Goal: Communication & Community: Participate in discussion

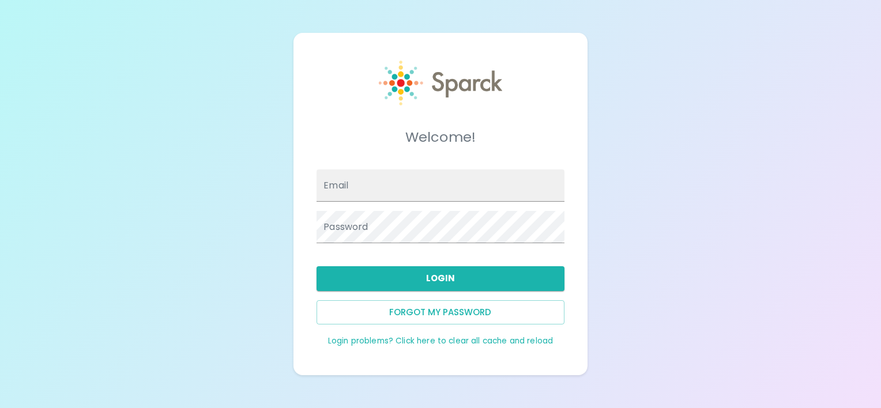
click at [428, 341] on link "Login problems? Click here to clear all cache and reload" at bounding box center [440, 341] width 225 height 11
click at [371, 179] on input "Email" at bounding box center [440, 186] width 247 height 32
type input "[EMAIL_ADDRESS][DOMAIN_NAME]"
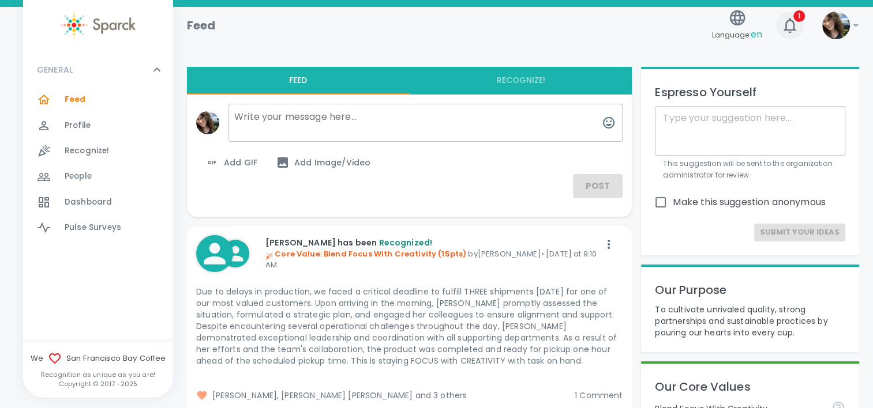
click at [791, 24] on icon "button" at bounding box center [789, 25] width 18 height 18
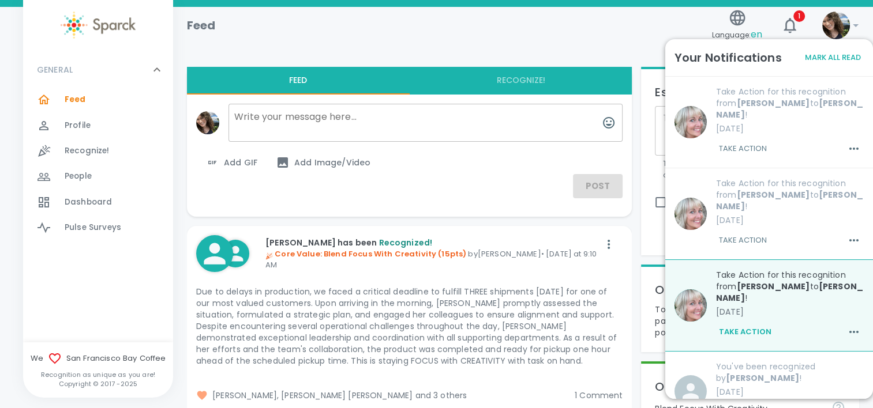
click at [573, 48] on div at bounding box center [523, 39] width 672 height 37
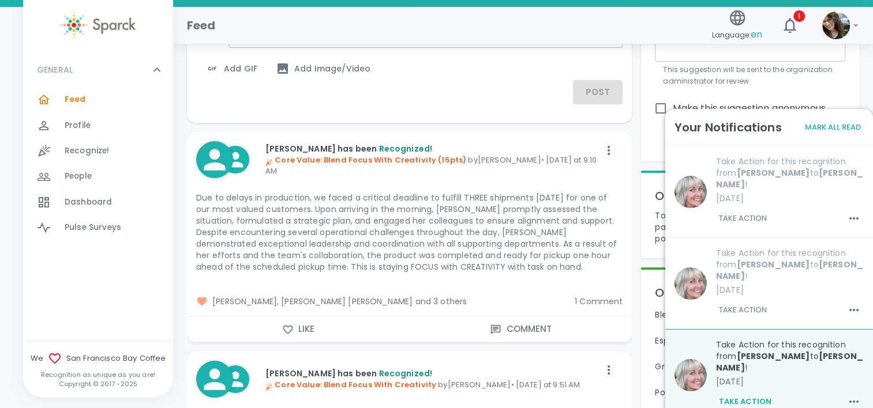
scroll to position [231, 0]
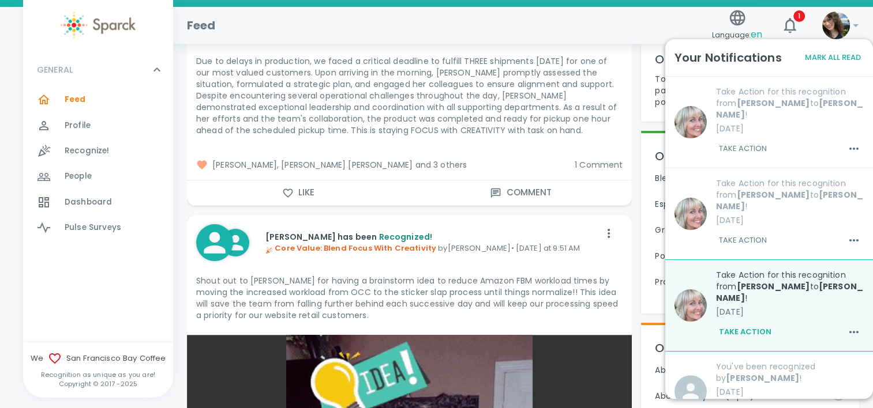
click at [306, 193] on button "Like" at bounding box center [298, 193] width 223 height 24
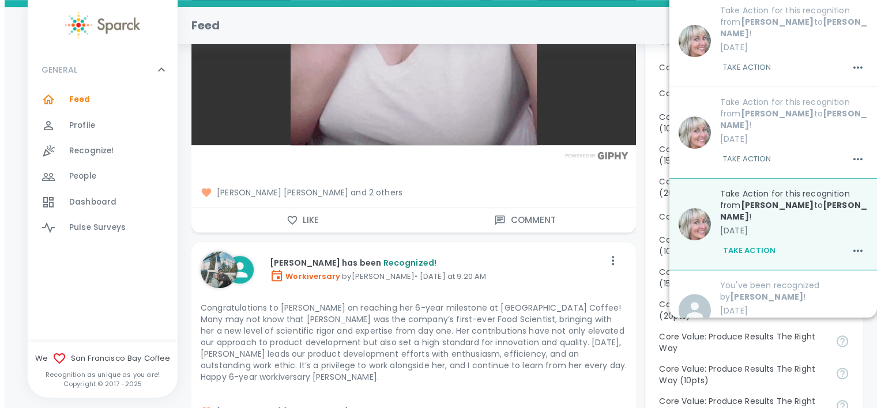
scroll to position [865, 0]
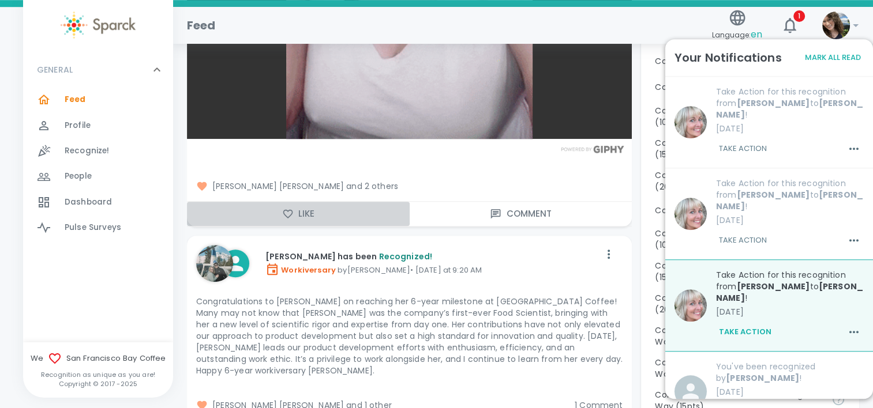
click at [294, 217] on button "Like" at bounding box center [298, 214] width 223 height 24
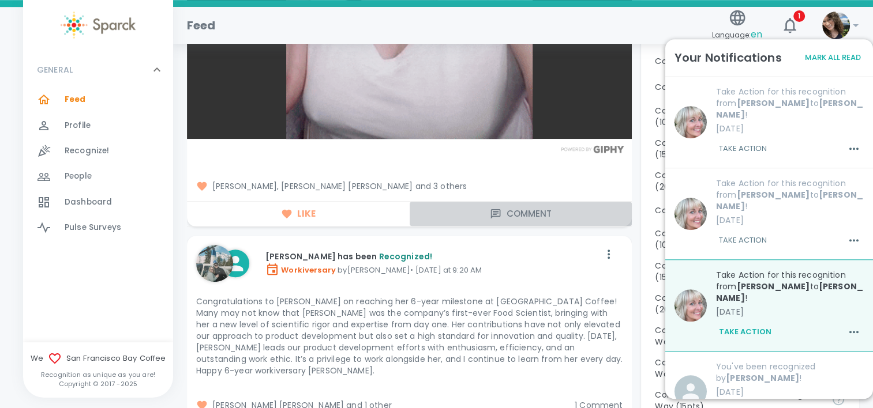
click at [547, 213] on button "Comment" at bounding box center [520, 214] width 223 height 24
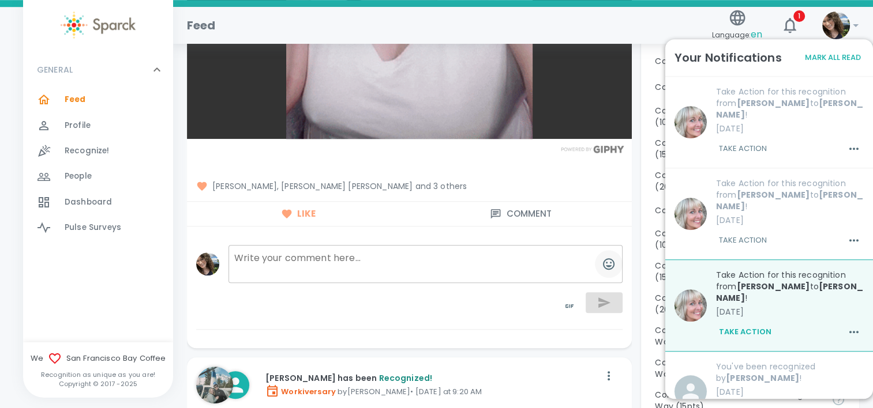
click at [608, 261] on icon "button" at bounding box center [608, 264] width 14 height 14
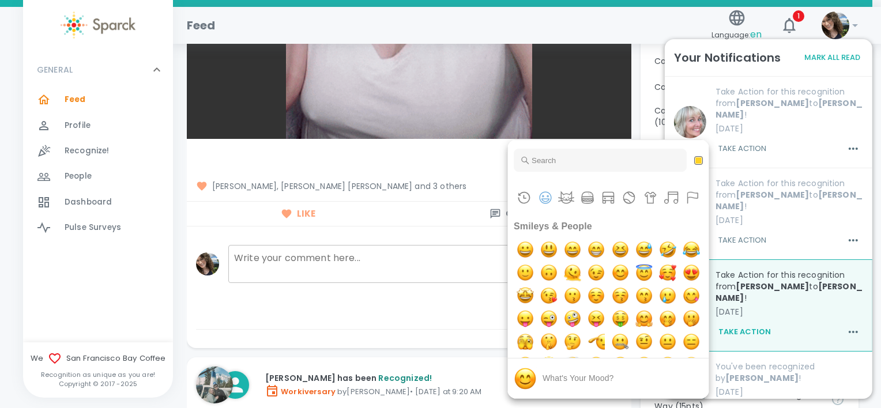
click at [374, 236] on div at bounding box center [440, 204] width 881 height 408
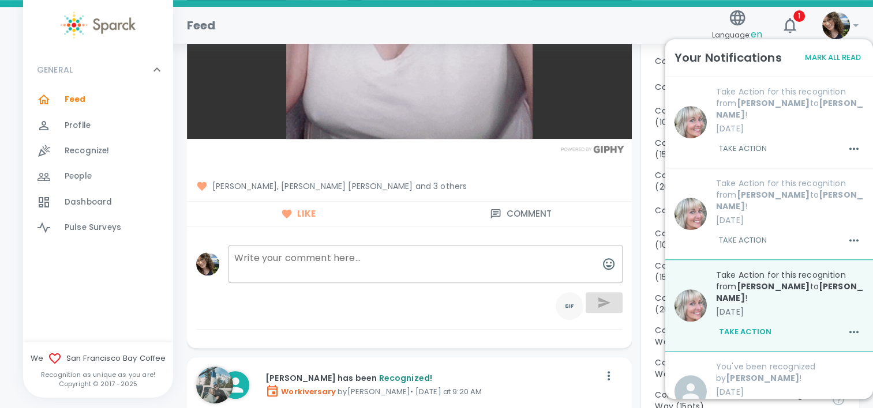
click at [566, 306] on icon "toggle password visibility" at bounding box center [569, 305] width 8 height 3
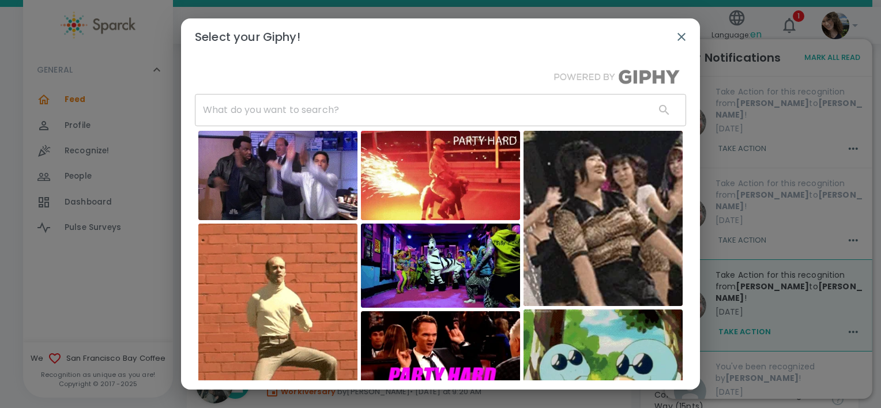
click at [344, 109] on input "text" at bounding box center [420, 110] width 451 height 32
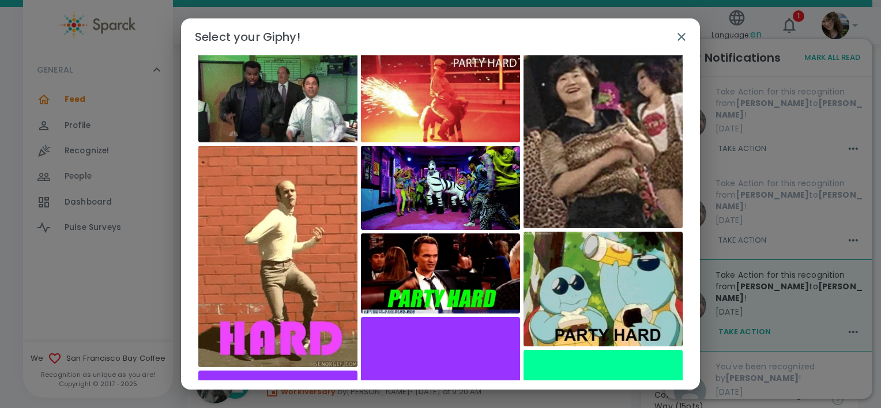
scroll to position [0, 0]
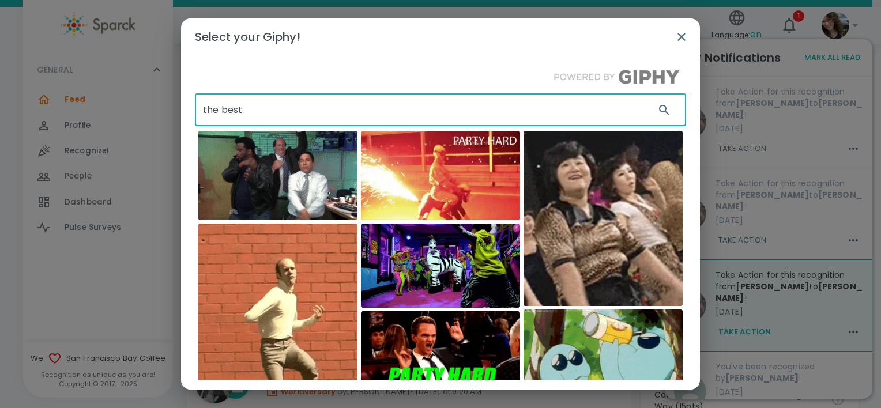
type input "the best"
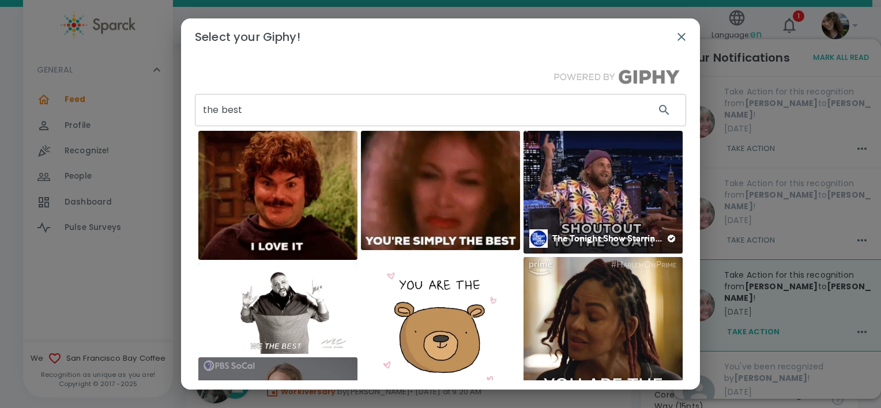
click at [607, 166] on img at bounding box center [603, 192] width 159 height 123
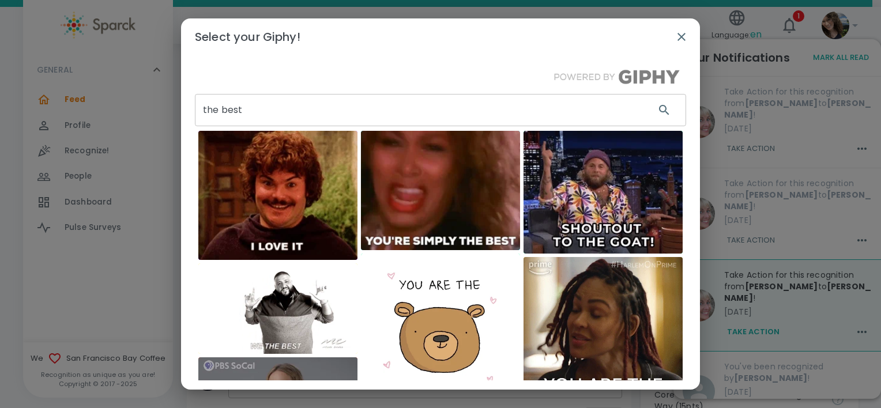
click at [686, 36] on icon "button" at bounding box center [682, 37] width 14 height 14
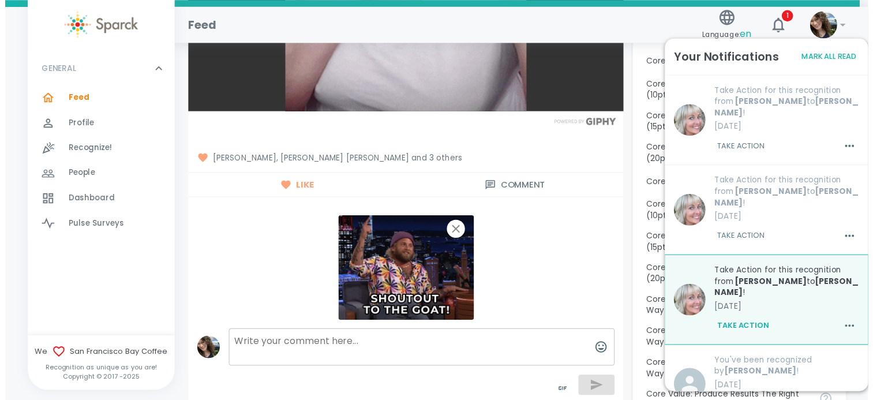
scroll to position [890, 0]
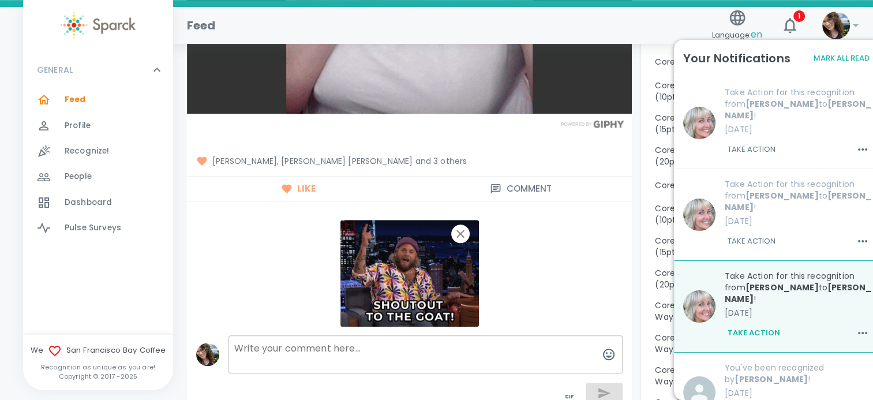
click at [493, 308] on div at bounding box center [409, 272] width 426 height 125
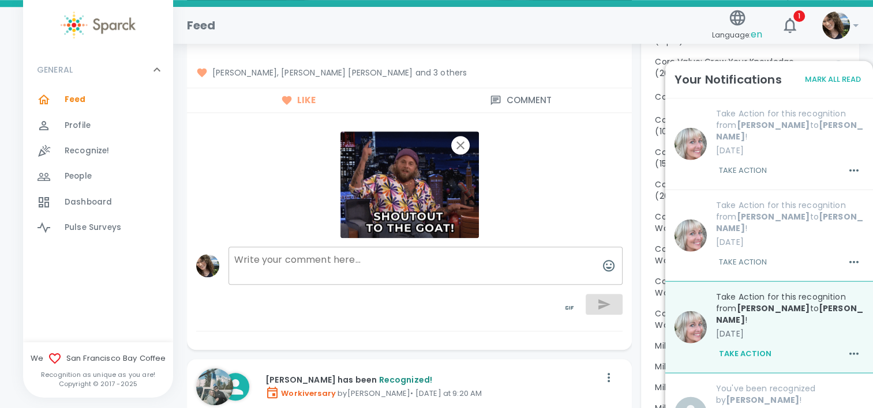
scroll to position [1006, 0]
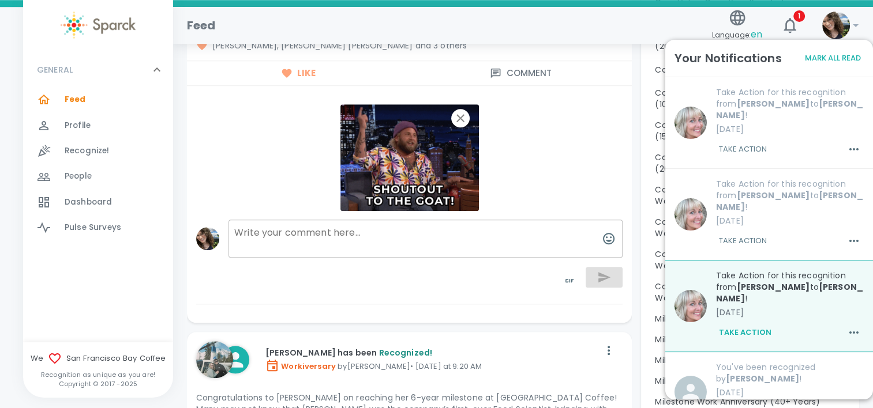
click at [514, 250] on textarea at bounding box center [425, 239] width 394 height 38
type textarea "Go [PERSON_NAME]!"
click at [617, 273] on button "button" at bounding box center [603, 277] width 37 height 21
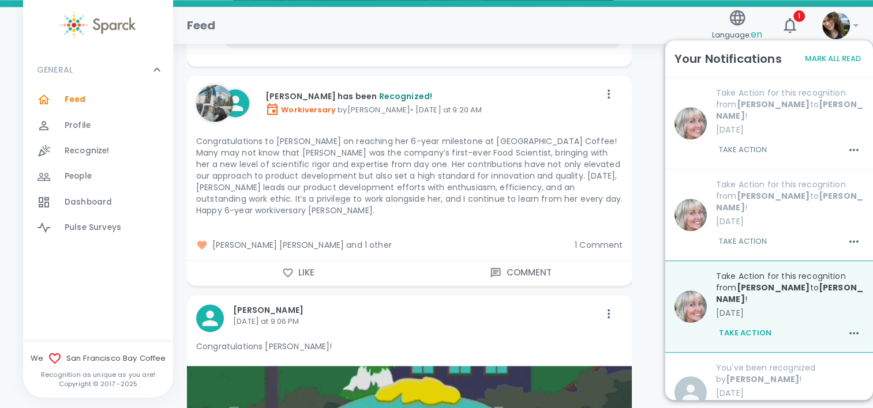
scroll to position [1525, 0]
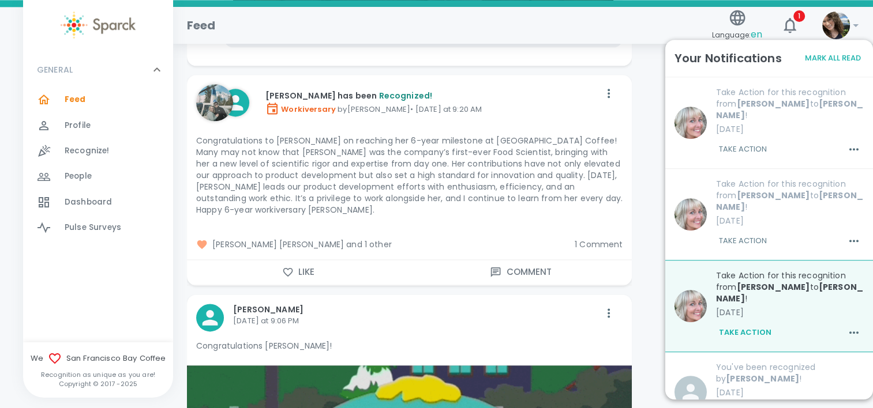
click at [318, 272] on button "Like" at bounding box center [298, 272] width 223 height 24
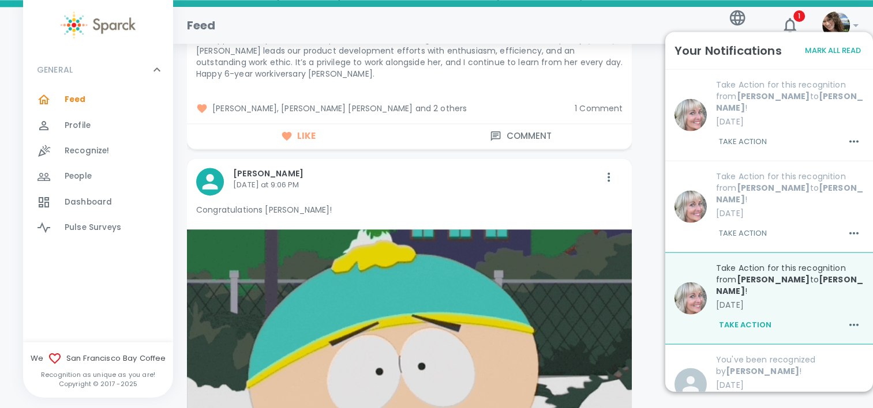
scroll to position [1640, 0]
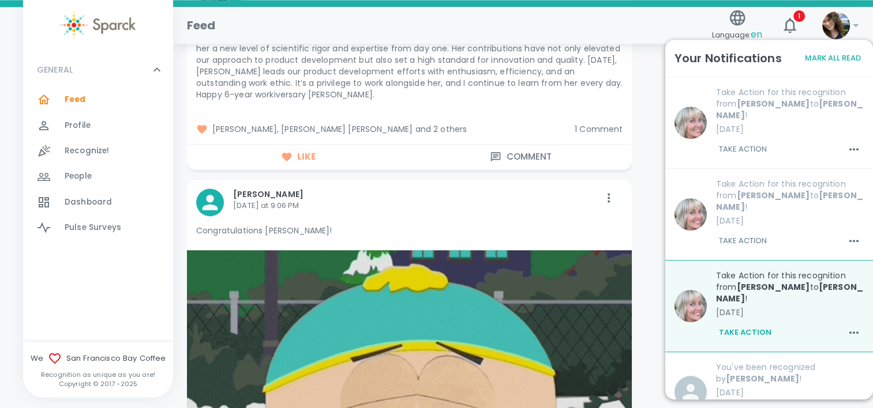
click at [549, 158] on button "Comment" at bounding box center [520, 157] width 223 height 24
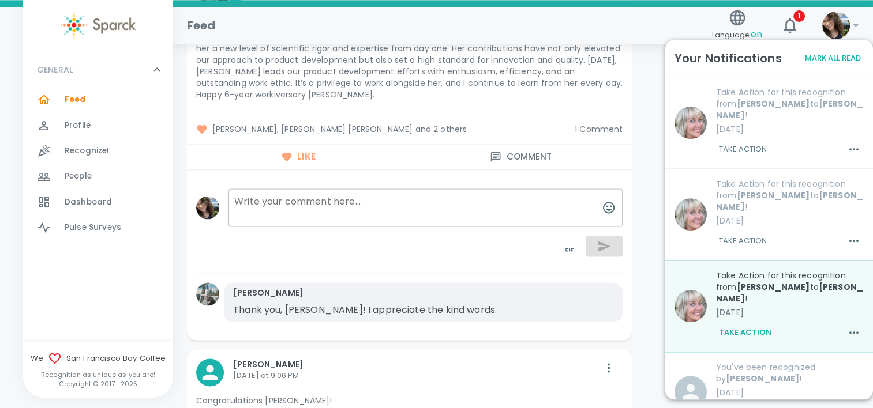
click at [361, 201] on textarea at bounding box center [425, 208] width 394 height 38
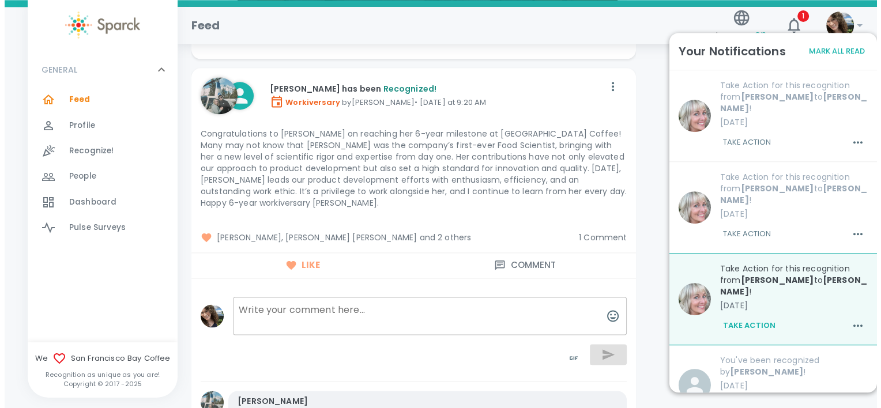
scroll to position [1525, 0]
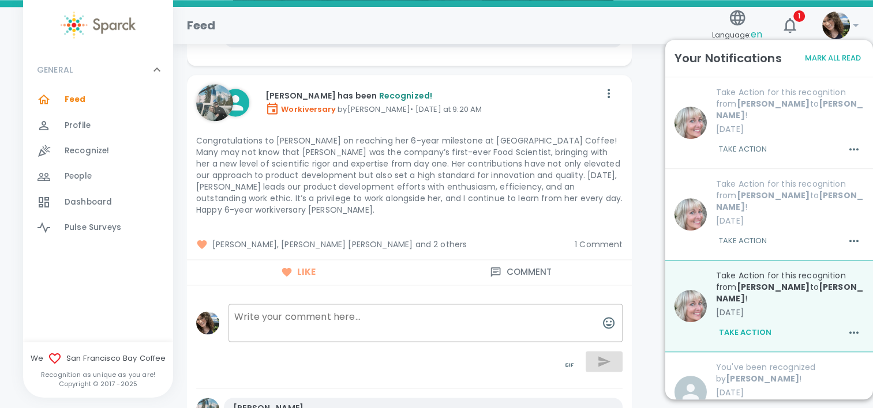
click at [440, 304] on textarea at bounding box center [425, 323] width 394 height 38
click at [603, 322] on icon "button" at bounding box center [609, 323] width 12 height 12
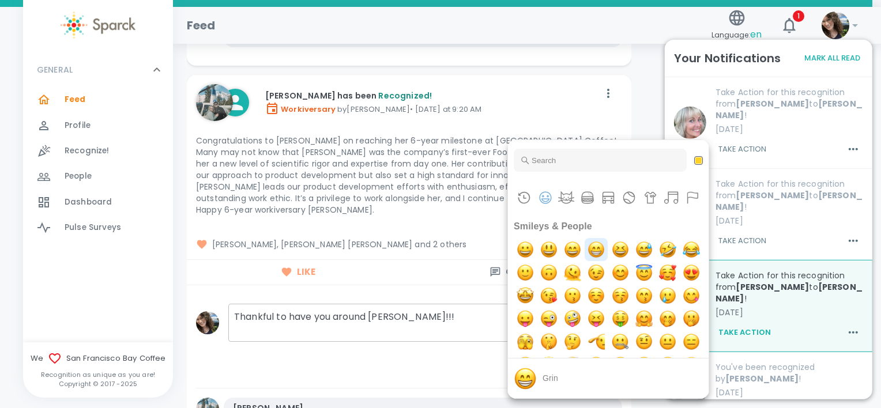
click at [604, 253] on img "grin" at bounding box center [596, 249] width 23 height 23
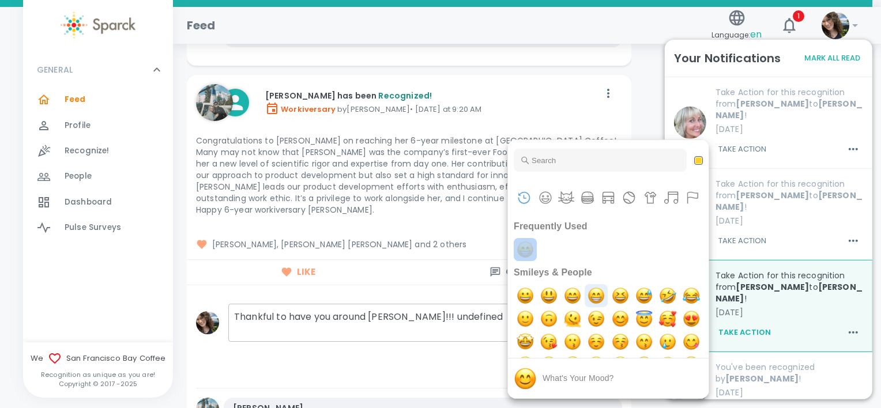
click at [604, 253] on div "Frequently Used" at bounding box center [608, 249] width 189 height 23
click at [477, 306] on div at bounding box center [440, 204] width 881 height 408
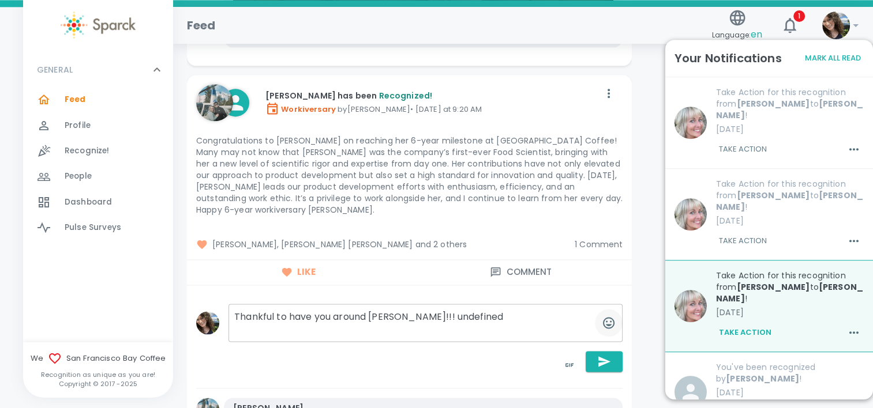
click at [610, 321] on icon "button" at bounding box center [608, 323] width 14 height 14
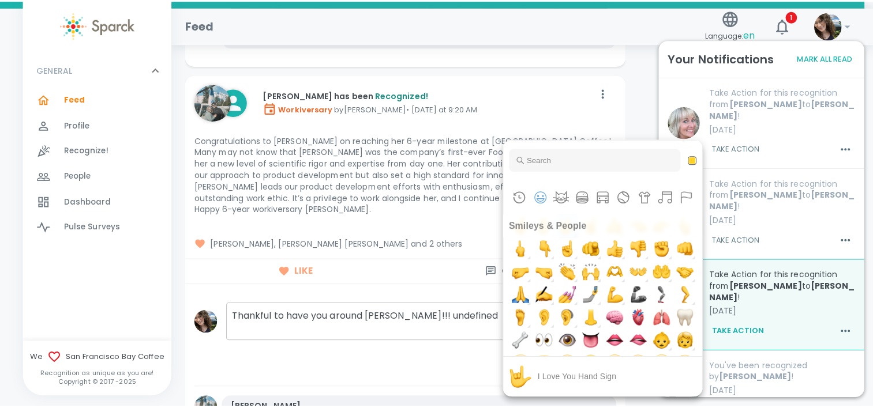
scroll to position [461, 0]
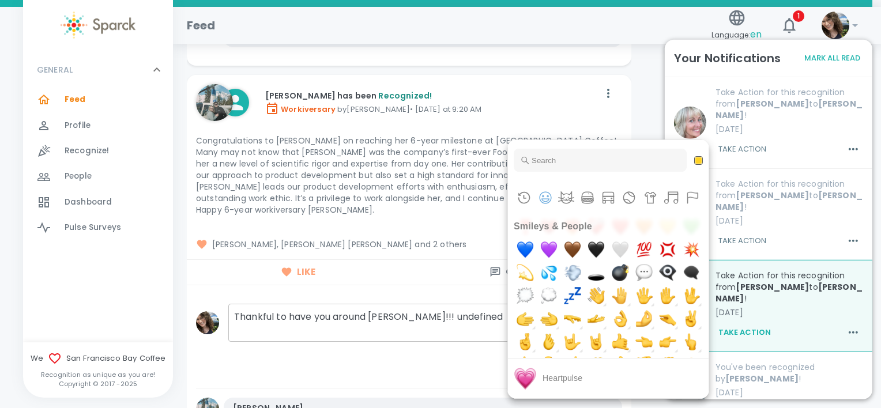
click at [608, 215] on img "heartpulse" at bounding box center [596, 203] width 23 height 23
type textarea "Thankful to have you around [PERSON_NAME]!!! undefinedundefined"
click at [457, 329] on div at bounding box center [440, 204] width 881 height 408
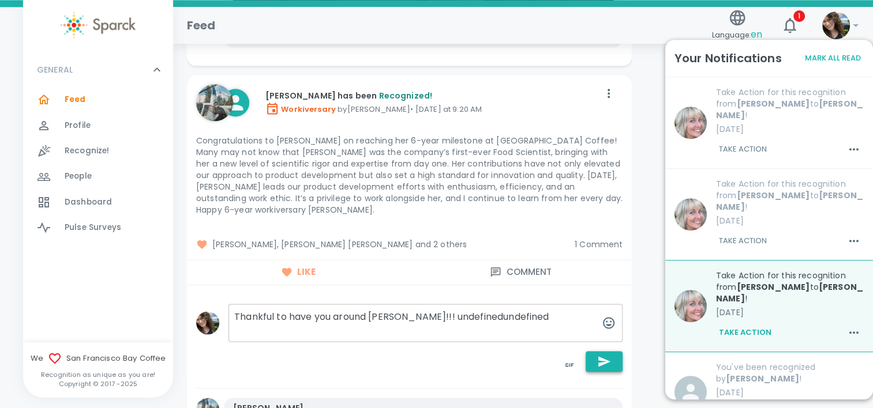
click at [598, 363] on icon "button" at bounding box center [604, 361] width 12 height 10
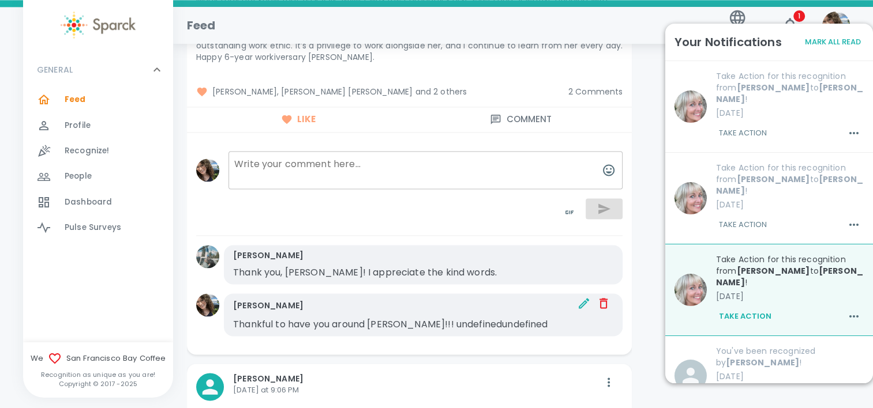
scroll to position [1698, 0]
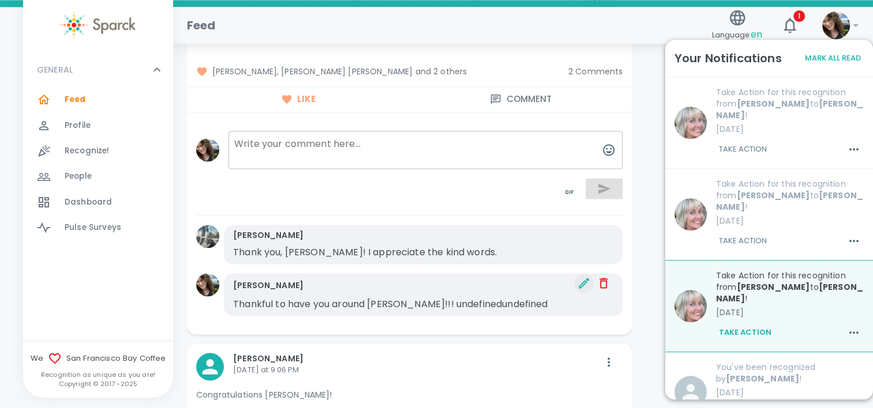
click at [578, 280] on icon "button" at bounding box center [584, 283] width 14 height 14
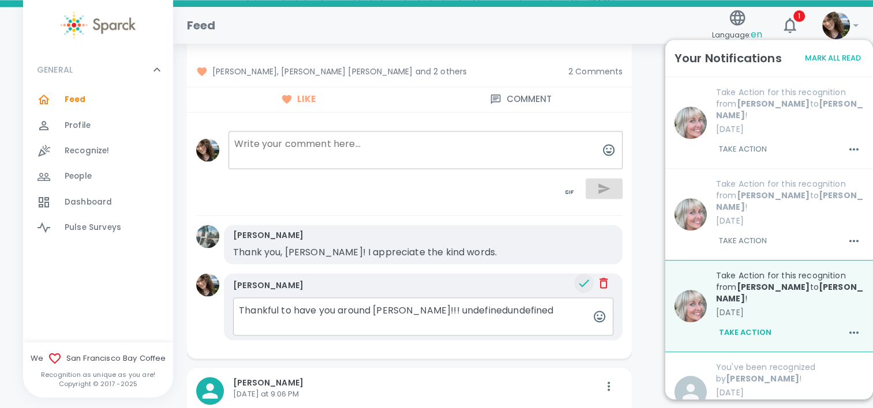
drag, startPoint x: 516, startPoint y: 304, endPoint x: 410, endPoint y: 311, distance: 106.3
click at [410, 311] on textarea "Thankful to have you around [PERSON_NAME]!!! undefinedundefined" at bounding box center [423, 317] width 380 height 38
type textarea "Thankful to have you around [PERSON_NAME]!!! <3 :D"
click at [586, 281] on icon "button" at bounding box center [584, 283] width 14 height 14
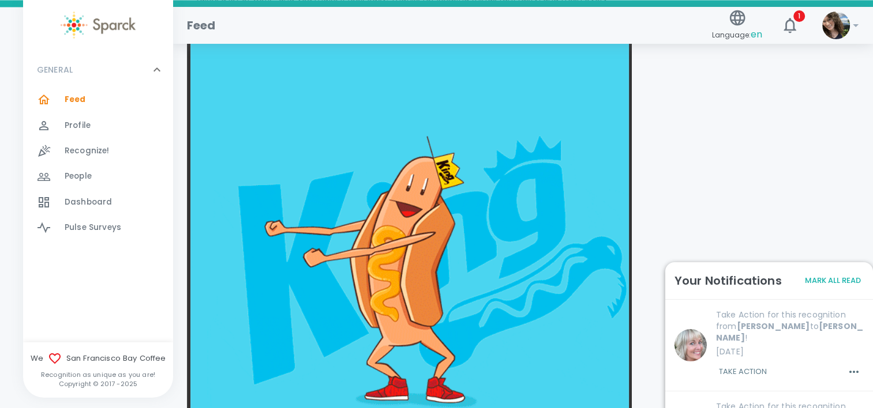
scroll to position [6542, 0]
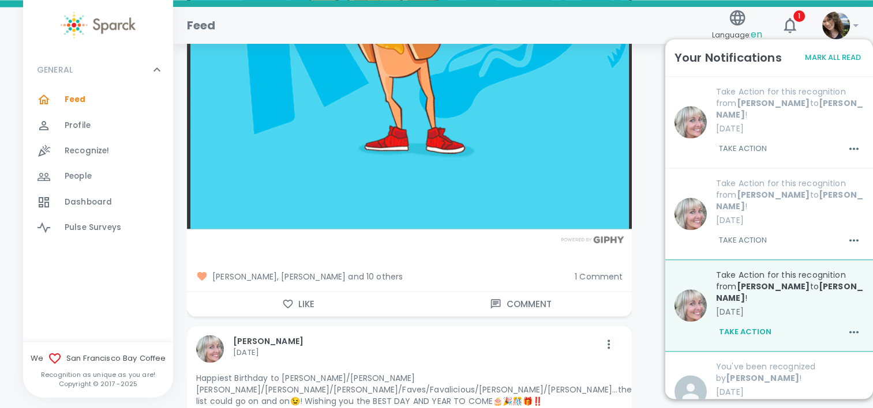
click at [288, 300] on icon "button" at bounding box center [288, 304] width 10 height 9
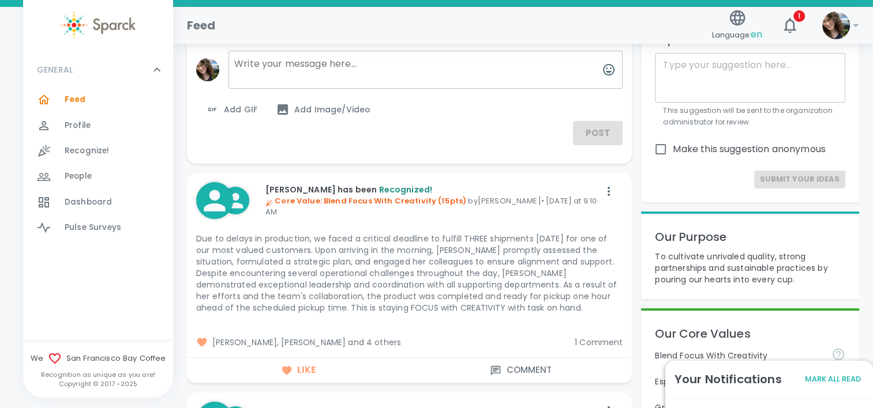
scroll to position [0, 0]
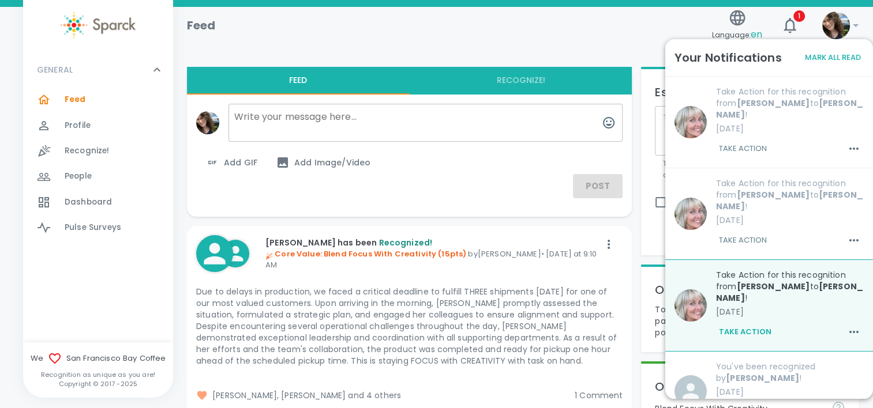
click at [269, 123] on textarea at bounding box center [425, 123] width 394 height 38
click at [376, 42] on div "Feed Language: en 1 !" at bounding box center [518, 21] width 681 height 50
click at [155, 69] on icon at bounding box center [156, 69] width 7 height 4
click at [155, 69] on icon at bounding box center [157, 70] width 14 height 14
click at [377, 44] on div "Feed Language: en 1 !" at bounding box center [518, 21] width 681 height 50
